Goal: Information Seeking & Learning: Learn about a topic

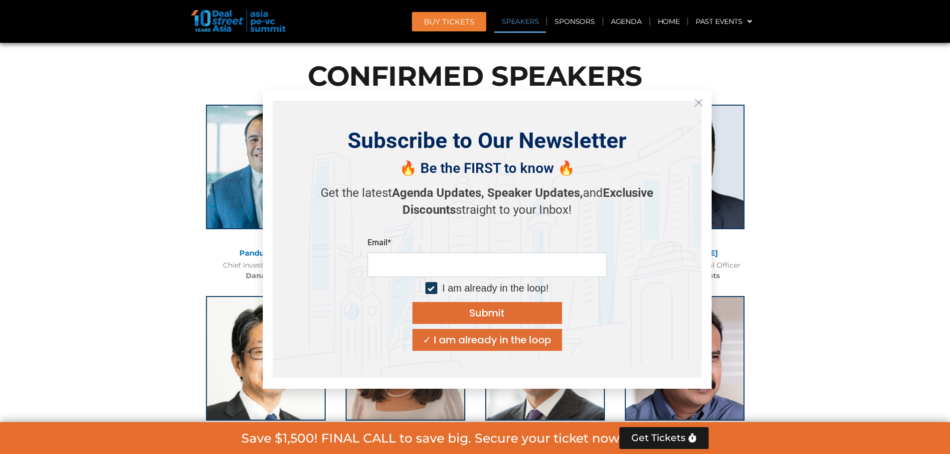
scroll to position [1164, 0]
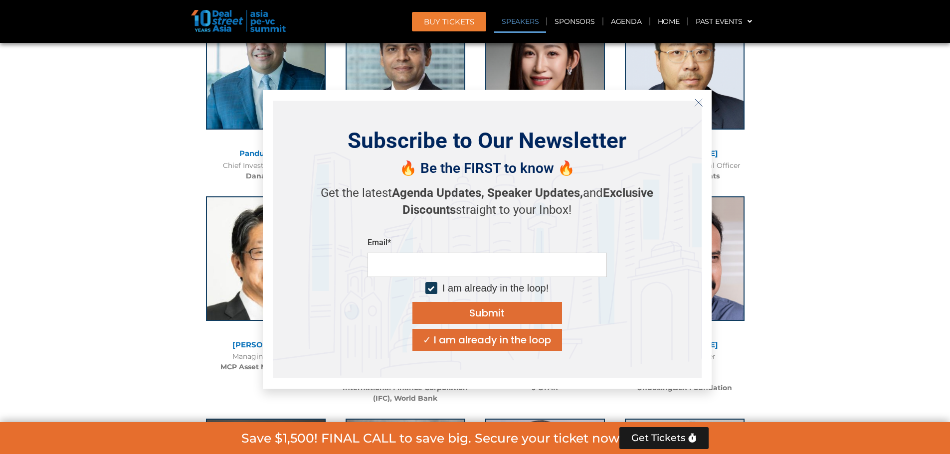
click at [695, 103] on icon "Close" at bounding box center [698, 102] width 9 height 9
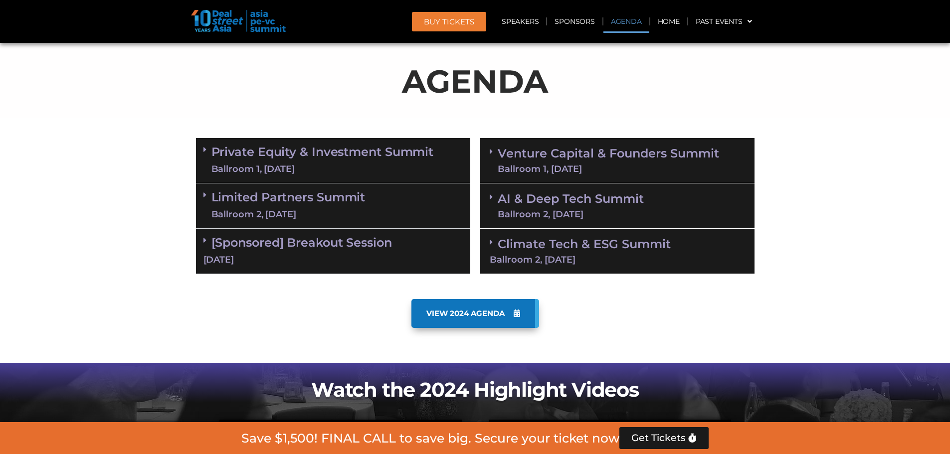
scroll to position [499, 0]
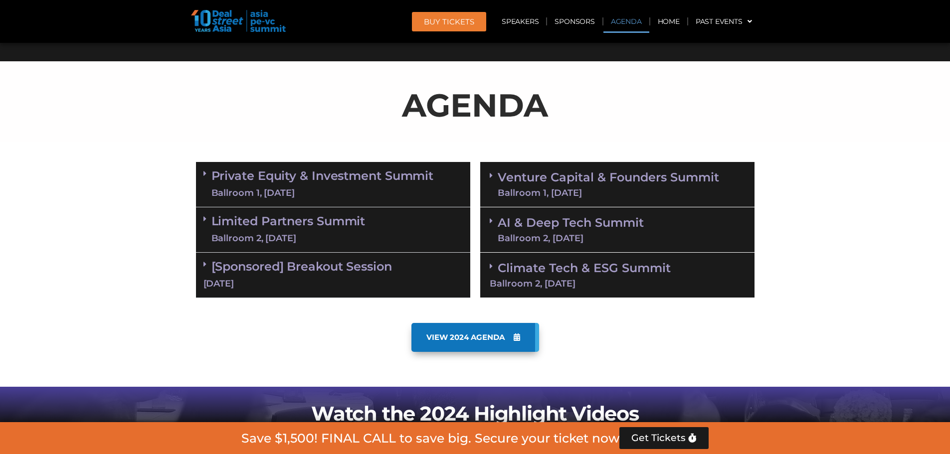
click at [485, 108] on p "AGENDA" at bounding box center [475, 105] width 559 height 48
click at [503, 333] on span "VIEW 2024 AGENDA" at bounding box center [465, 337] width 78 height 9
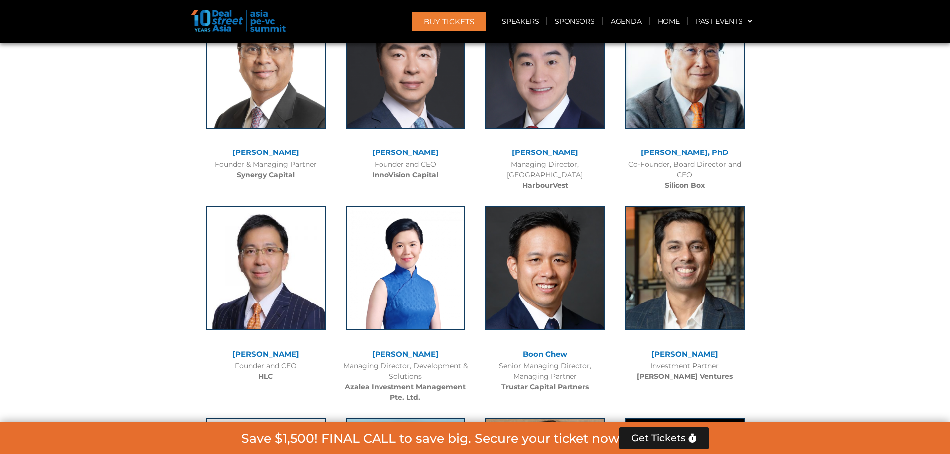
scroll to position [4914, 0]
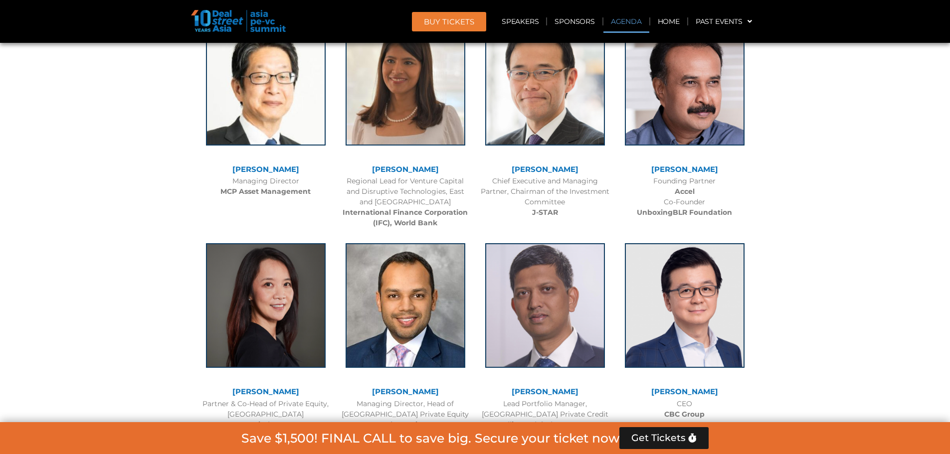
click at [619, 21] on link "Agenda" at bounding box center [627, 21] width 46 height 23
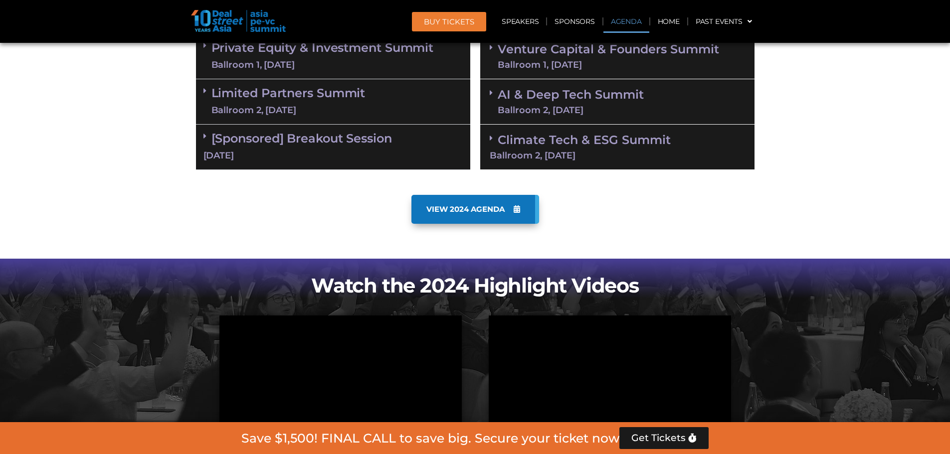
scroll to position [522, 0]
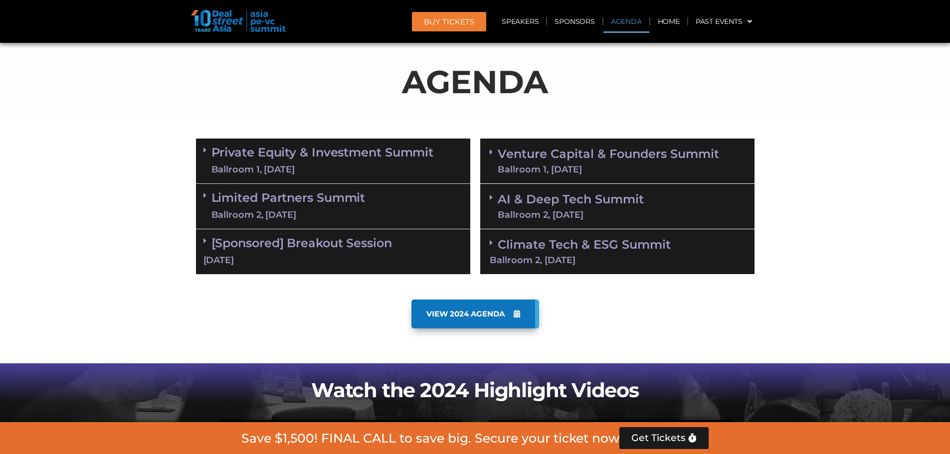
click at [297, 152] on link "Private Equity & Investment Summit Ballroom 1, [DATE]" at bounding box center [322, 161] width 222 height 30
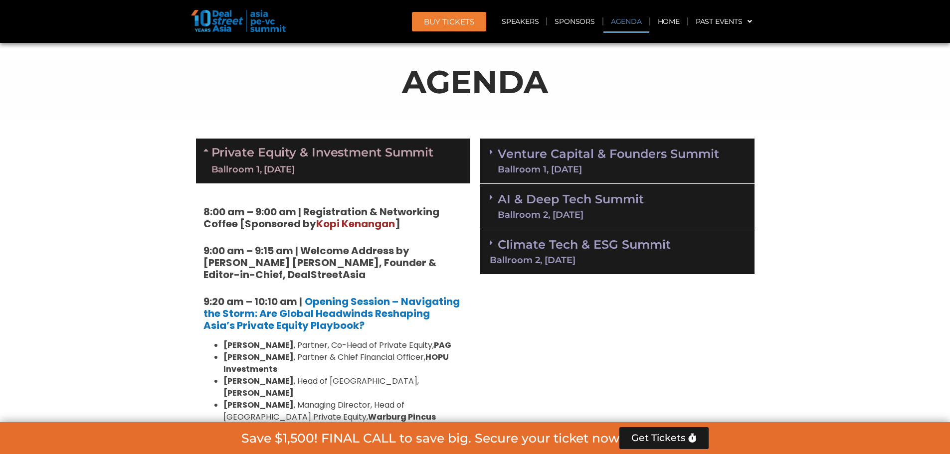
click at [519, 148] on link "Venture Capital & Founders​ Summit Ballroom 1, [DATE]" at bounding box center [608, 161] width 221 height 26
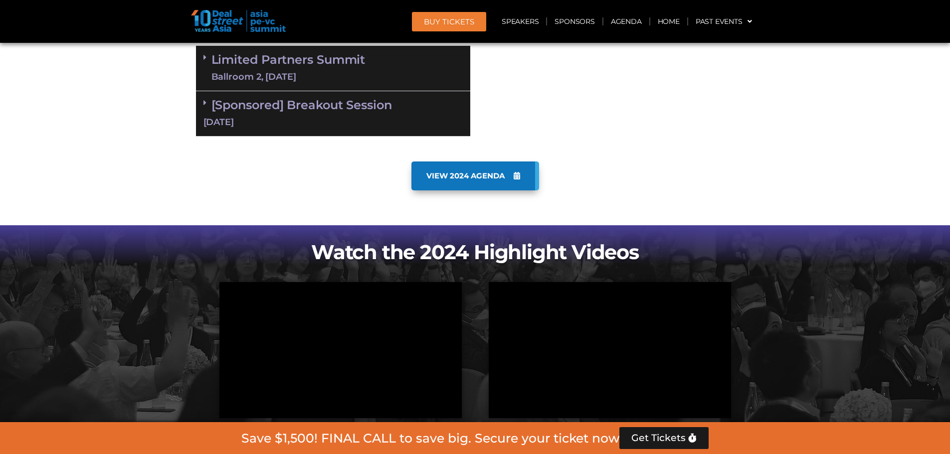
scroll to position [2021, 0]
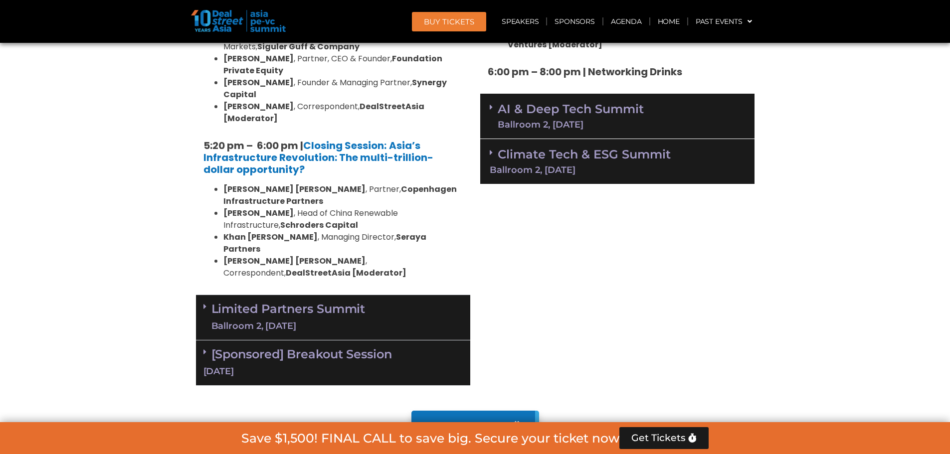
click at [342, 303] on link "Limited Partners [GEOGRAPHIC_DATA] 2, [DATE]" at bounding box center [288, 318] width 154 height 30
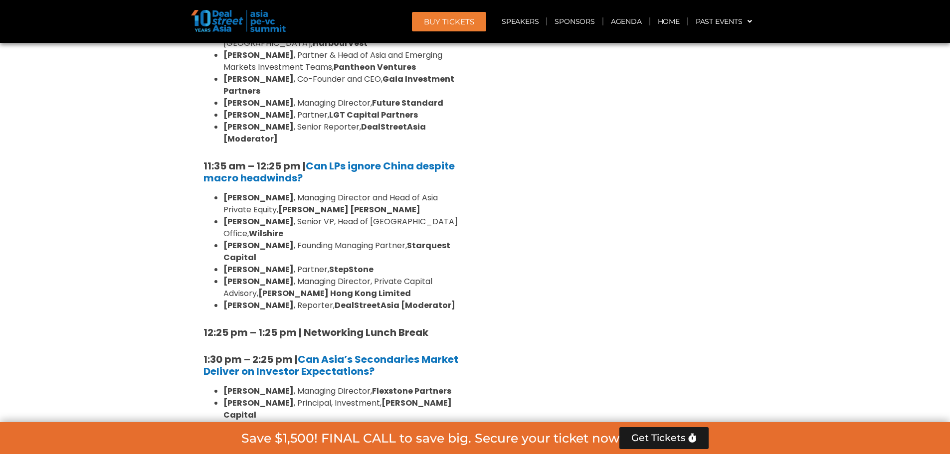
scroll to position [2437, 0]
